Goal: Information Seeking & Learning: Find specific fact

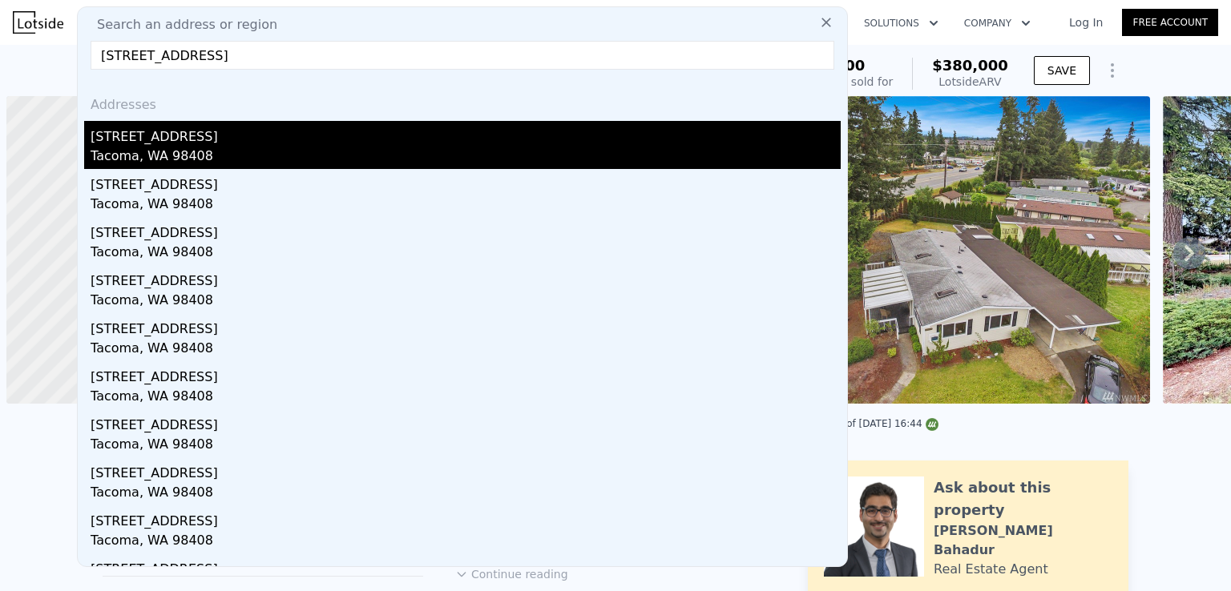
scroll to position [0, 6]
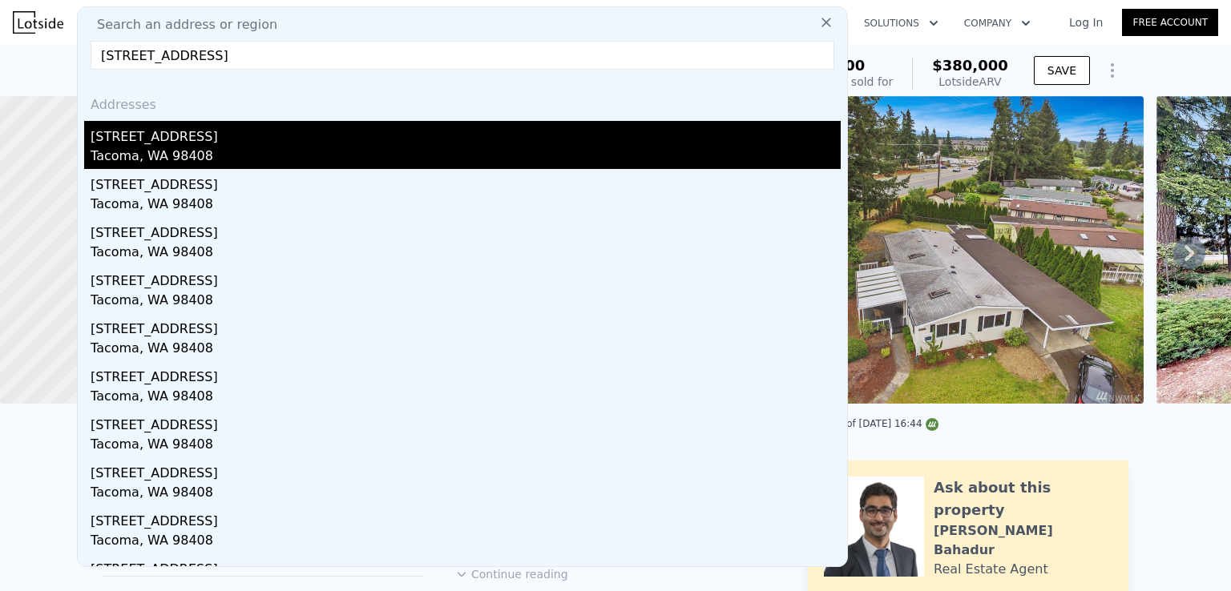
type input "[STREET_ADDRESS]"
click at [183, 141] on div "[STREET_ADDRESS]" at bounding box center [466, 134] width 750 height 26
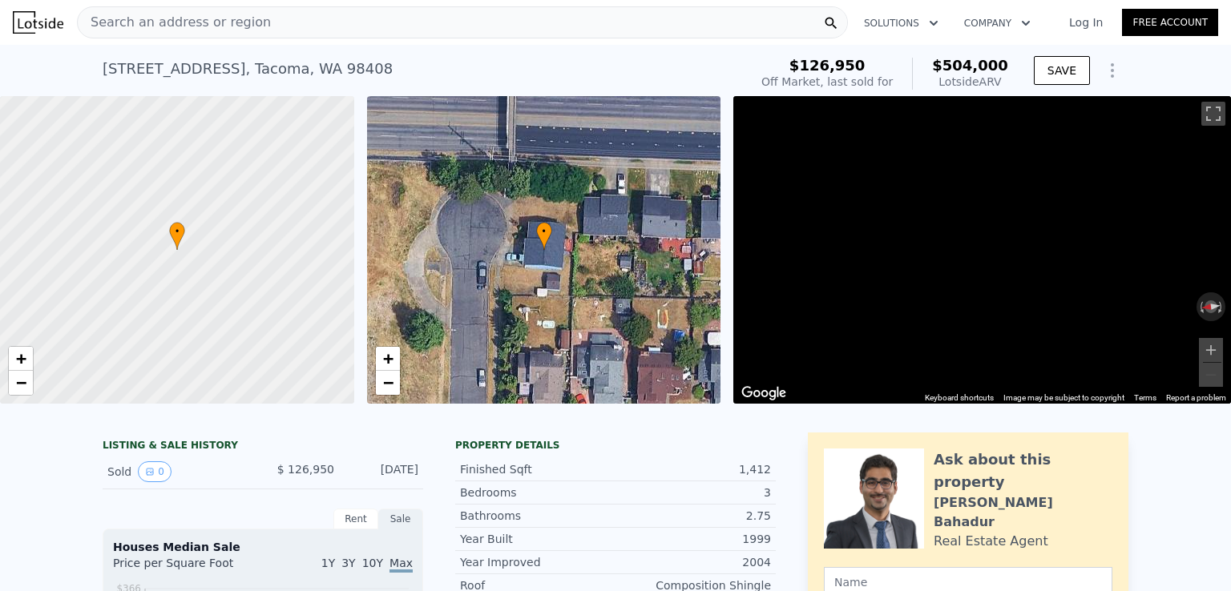
click at [966, 64] on span "$504,000" at bounding box center [970, 65] width 76 height 17
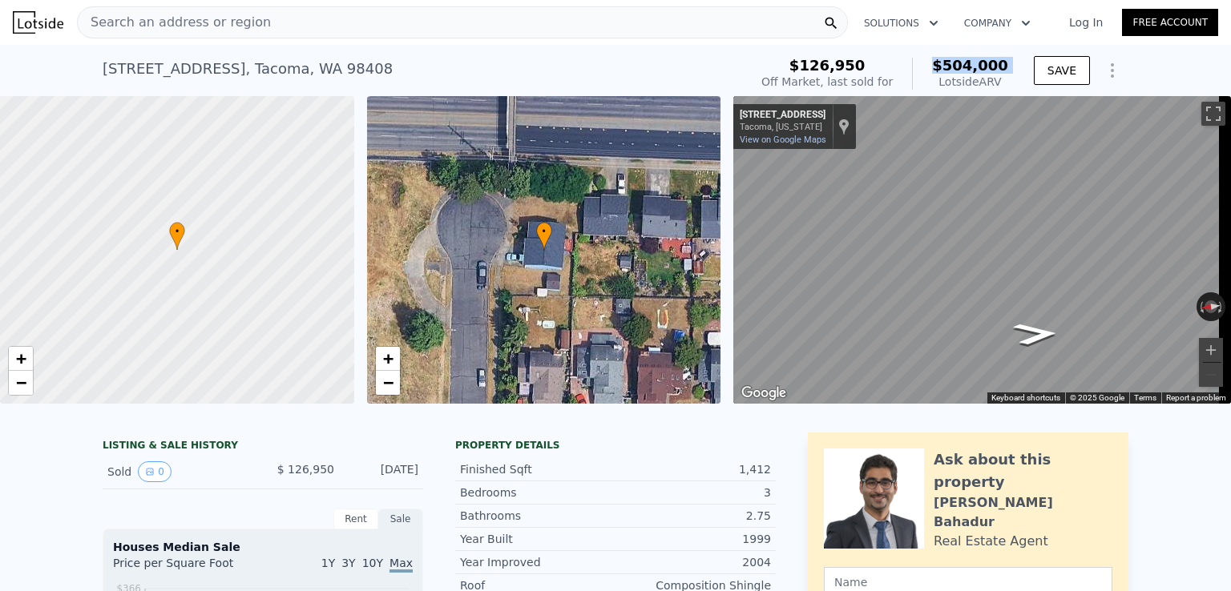
click at [966, 64] on span "$504,000" at bounding box center [970, 65] width 76 height 17
copy span "$504,000"
